Goal: Task Accomplishment & Management: Use online tool/utility

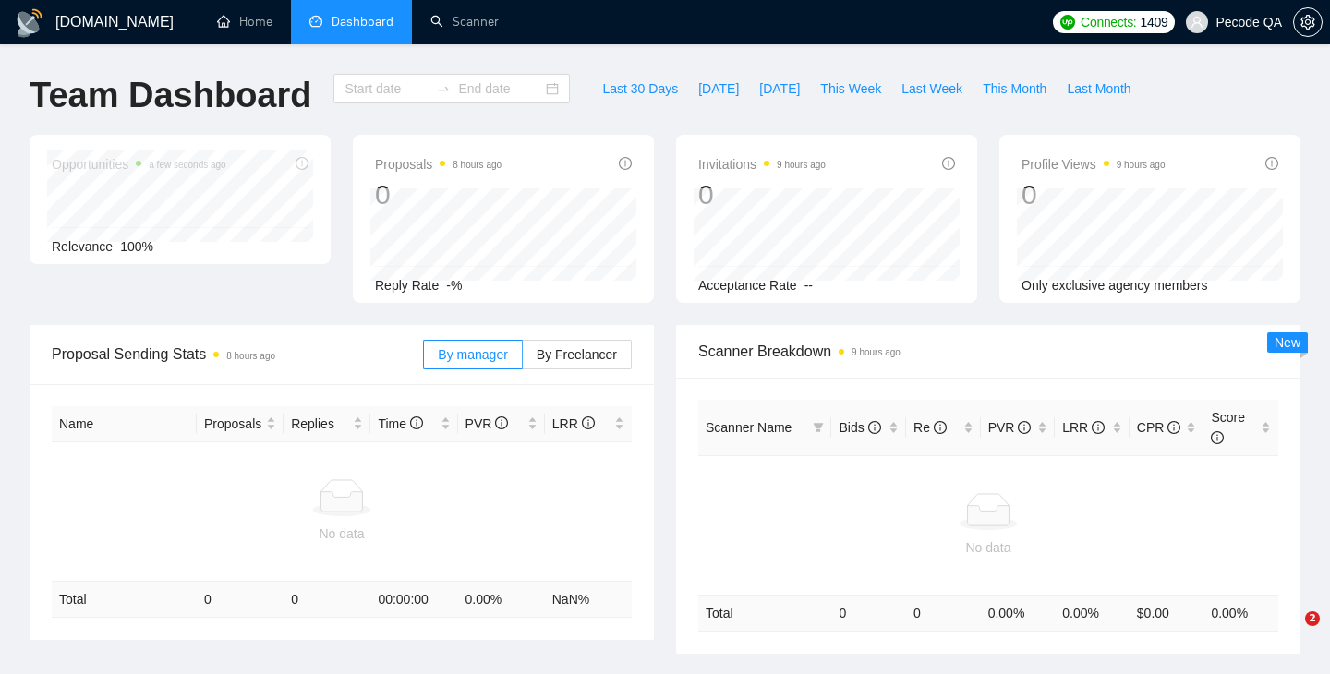
type input "[DATE]"
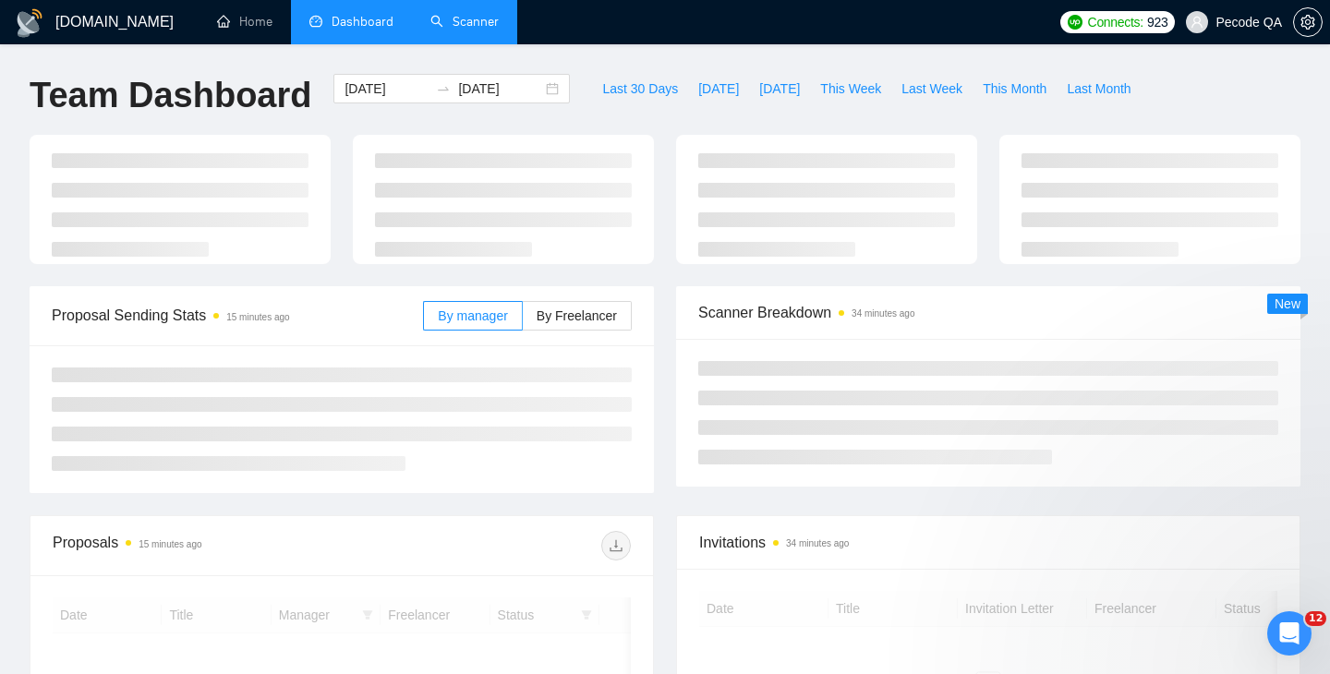
click at [490, 30] on link "Scanner" at bounding box center [464, 22] width 68 height 16
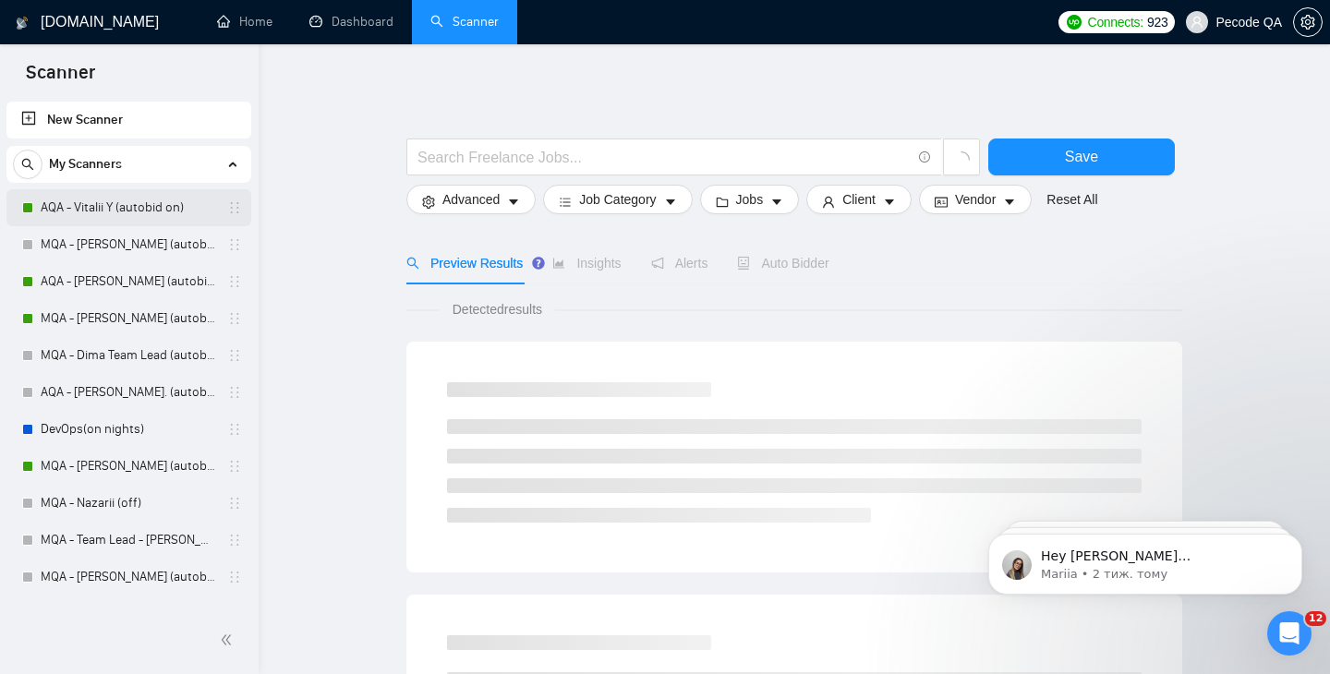
click at [102, 206] on link "AQA - Vitalii Y (autobid on)" at bounding box center [128, 207] width 175 height 37
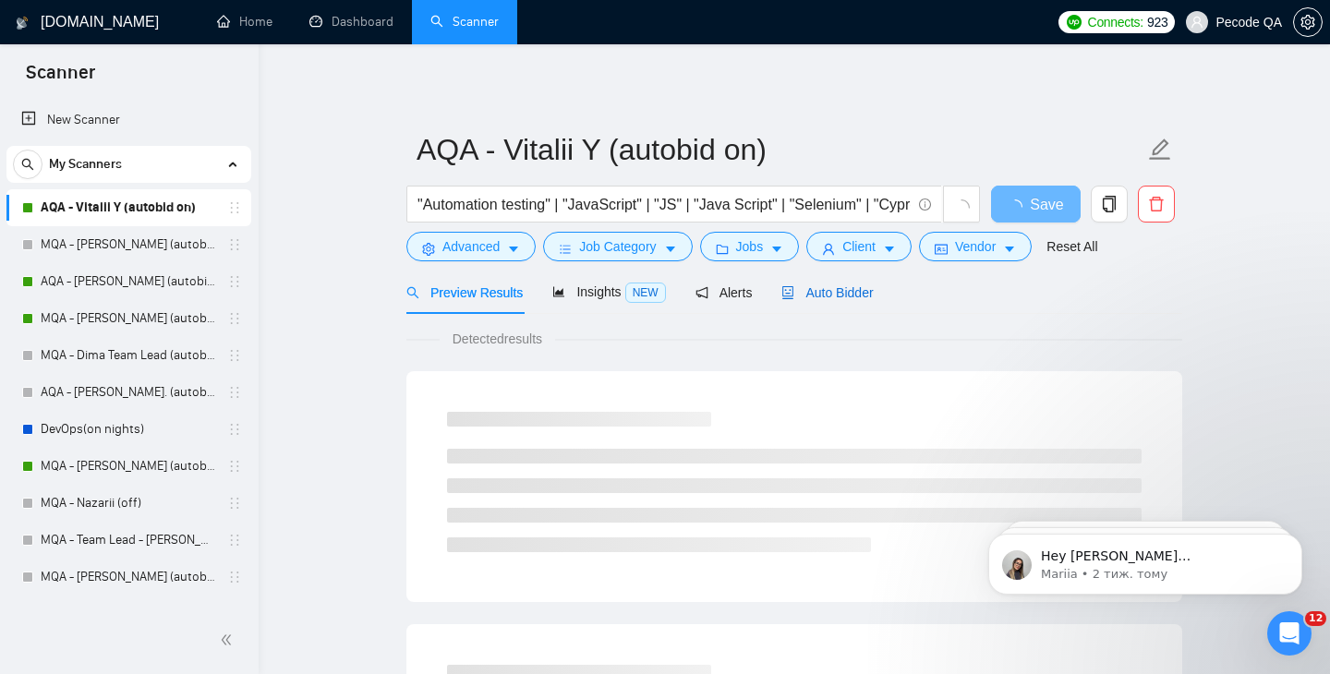
click at [849, 295] on span "Auto Bidder" at bounding box center [826, 292] width 91 height 15
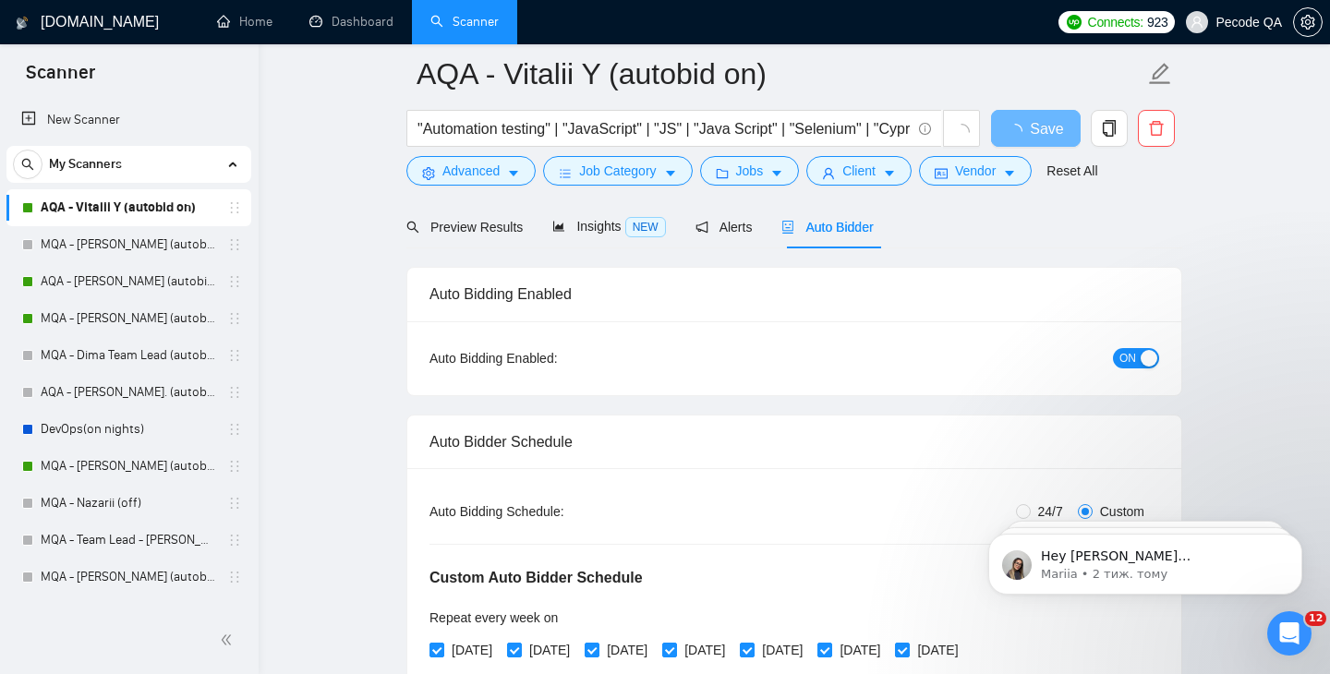
scroll to position [133, 0]
